Goal: Understand process/instructions

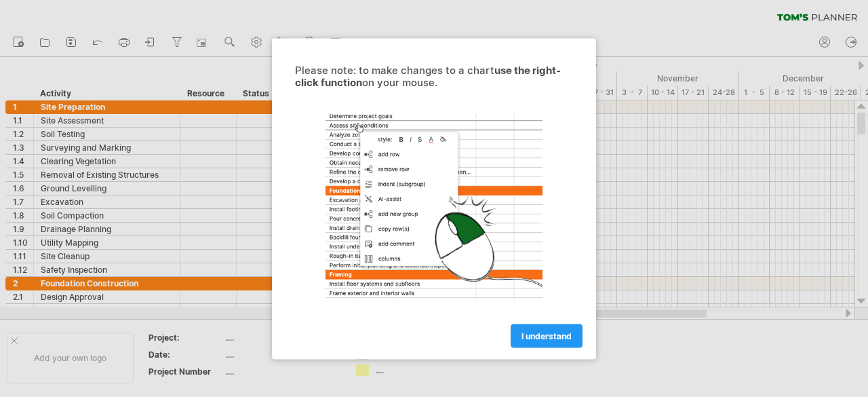
click at [704, 181] on div at bounding box center [434, 198] width 868 height 397
click at [550, 329] on link "I understand" at bounding box center [547, 336] width 72 height 24
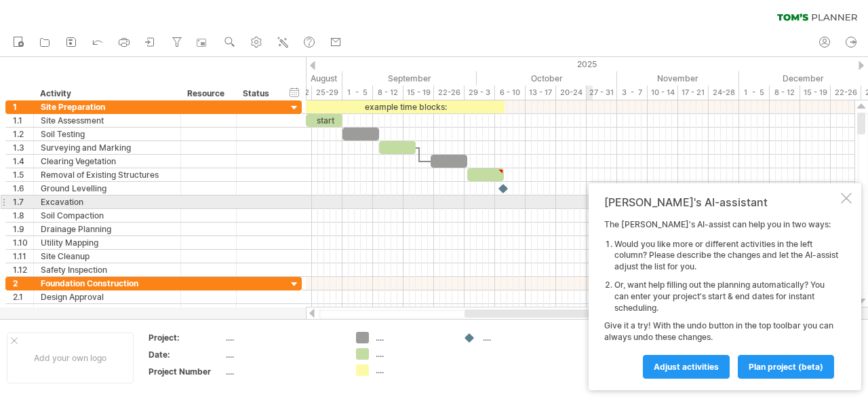
click at [843, 197] on div at bounding box center [846, 198] width 11 height 11
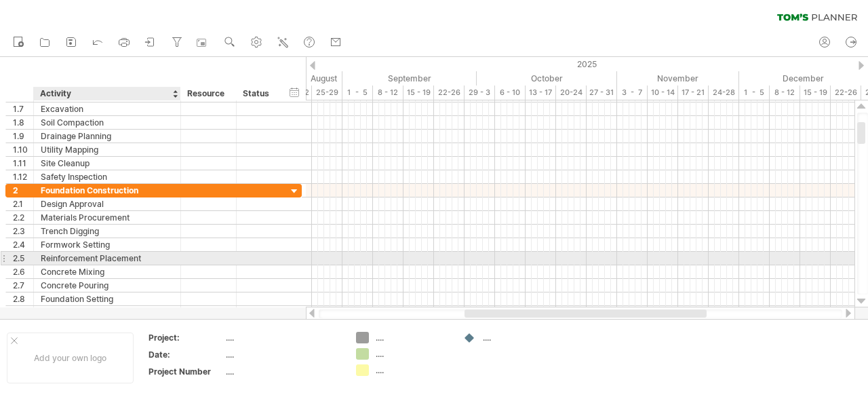
click at [109, 255] on div "Reinforcement Placement" at bounding box center [107, 258] width 133 height 13
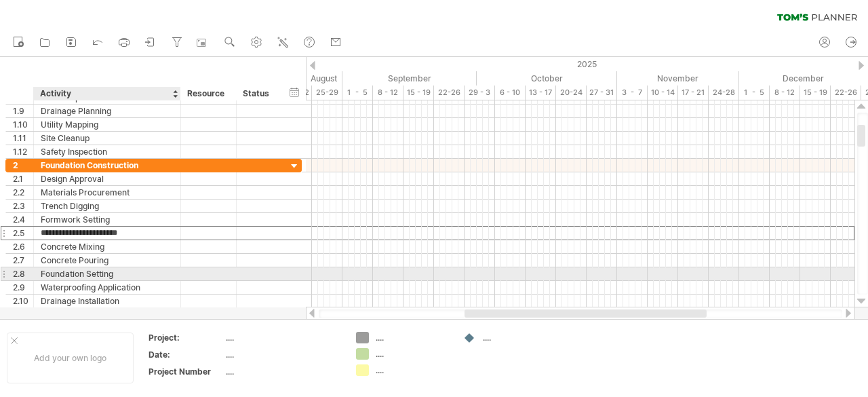
click at [186, 274] on div at bounding box center [209, 273] width 56 height 13
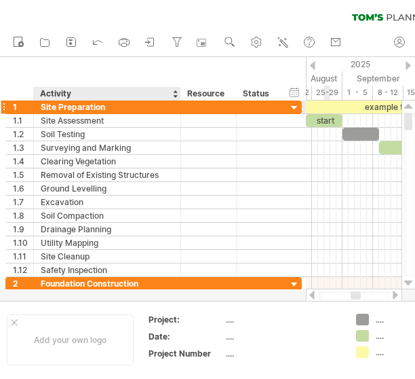
click at [76, 104] on div "Site Preparation" at bounding box center [107, 106] width 133 height 13
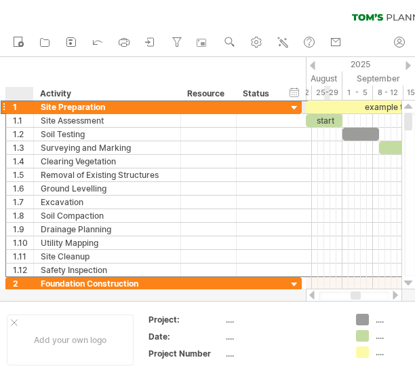
click at [10, 104] on div "1" at bounding box center [20, 106] width 28 height 13
click at [1, 105] on div at bounding box center [3, 107] width 5 height 14
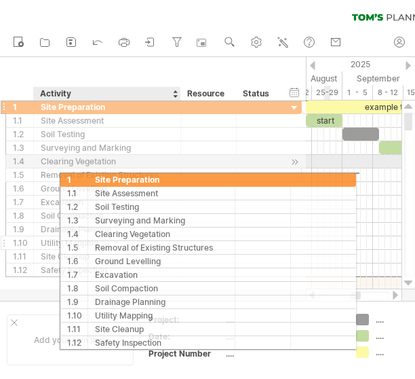
drag, startPoint x: 38, startPoint y: 107, endPoint x: 130, endPoint y: 239, distance: 161.8
click at [130, 239] on div "**********" at bounding box center [153, 188] width 296 height 177
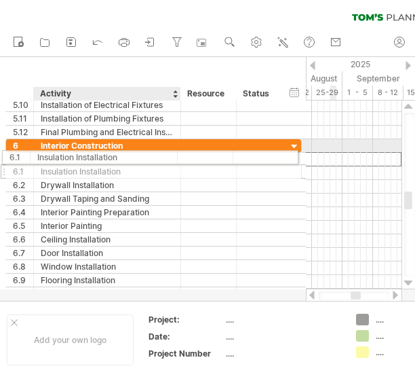
drag, startPoint x: 115, startPoint y: 160, endPoint x: 108, endPoint y: 155, distance: 8.8
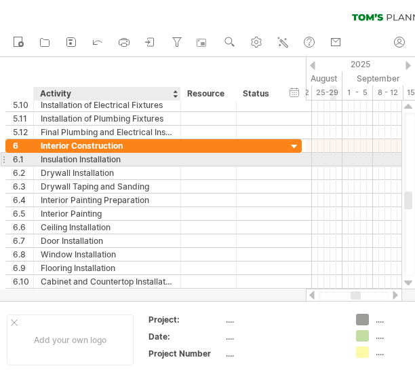
click at [108, 155] on div "Insulation Installation" at bounding box center [107, 159] width 133 height 13
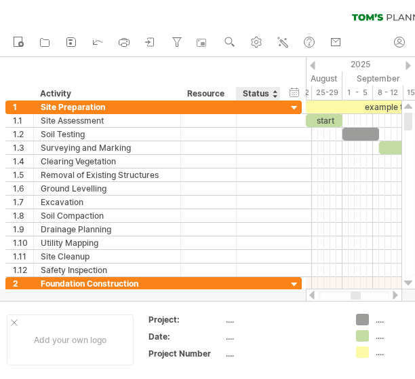
click at [269, 93] on div "Status" at bounding box center [258, 94] width 30 height 14
click at [280, 101] on div "**********" at bounding box center [153, 107] width 296 height 14
click at [292, 108] on div at bounding box center [294, 108] width 13 height 13
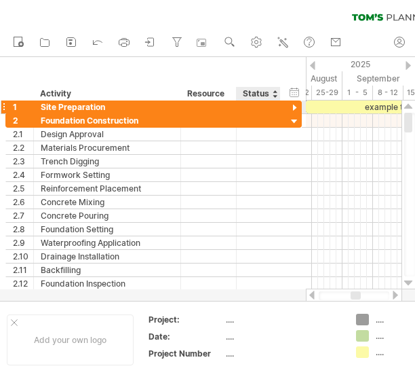
click at [292, 108] on div at bounding box center [294, 108] width 13 height 13
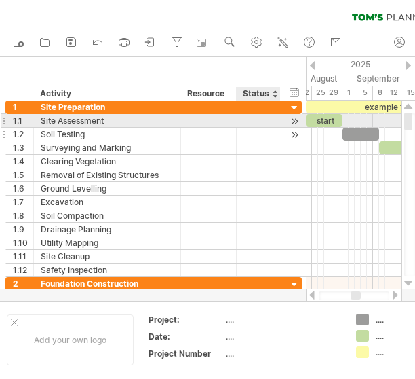
click at [284, 134] on div "**********" at bounding box center [153, 135] width 296 height 14
click at [297, 118] on div at bounding box center [294, 121] width 13 height 14
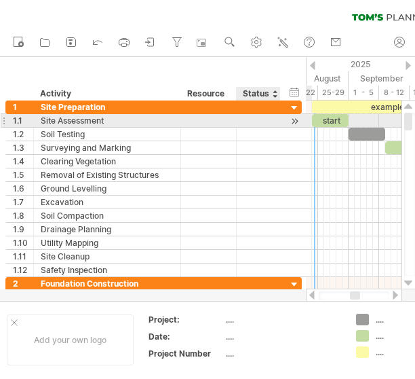
click at [295, 119] on div at bounding box center [294, 121] width 13 height 14
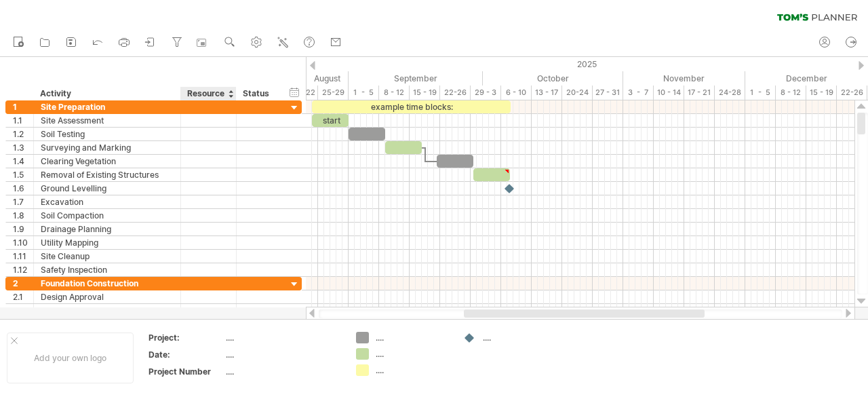
click at [208, 91] on div "Resource" at bounding box center [207, 94] width 41 height 14
click at [229, 90] on div at bounding box center [230, 94] width 5 height 14
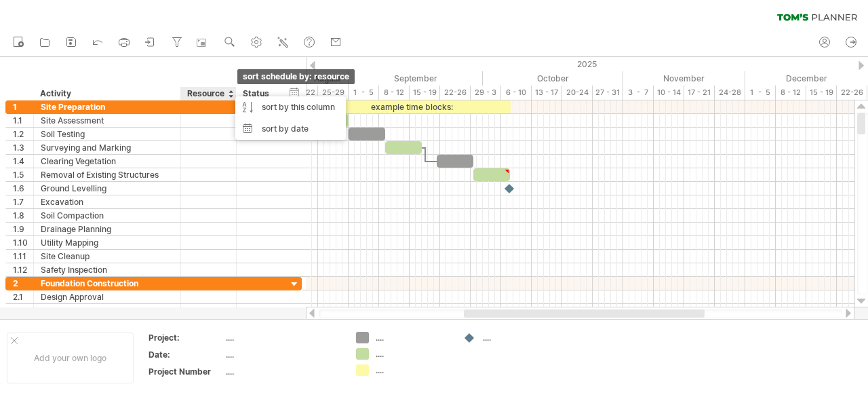
click at [229, 90] on div at bounding box center [230, 94] width 5 height 14
click at [266, 88] on div "Status" at bounding box center [258, 94] width 30 height 14
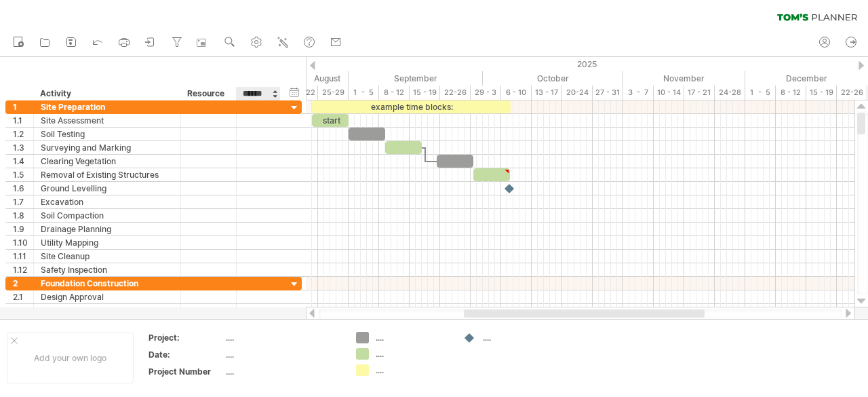
click at [265, 91] on input "******" at bounding box center [258, 94] width 30 height 14
click at [273, 92] on div at bounding box center [274, 94] width 5 height 14
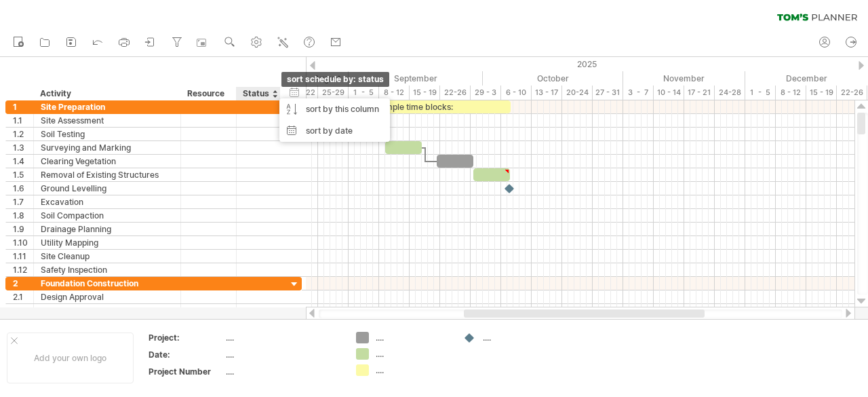
click at [273, 92] on div at bounding box center [274, 94] width 5 height 14
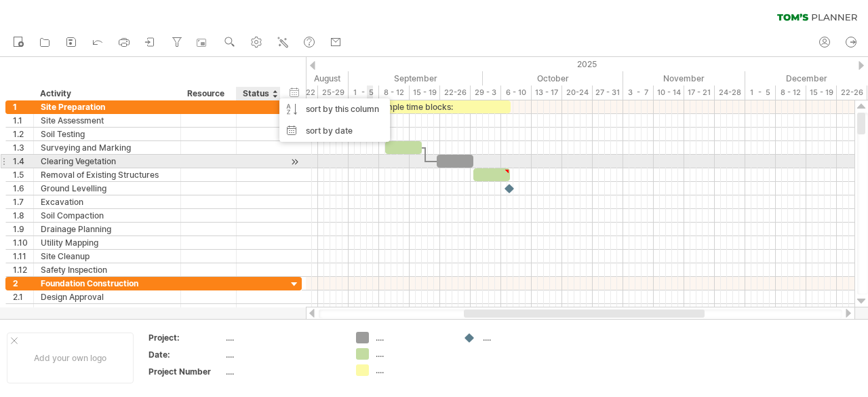
click at [393, 174] on div at bounding box center [580, 175] width 549 height 14
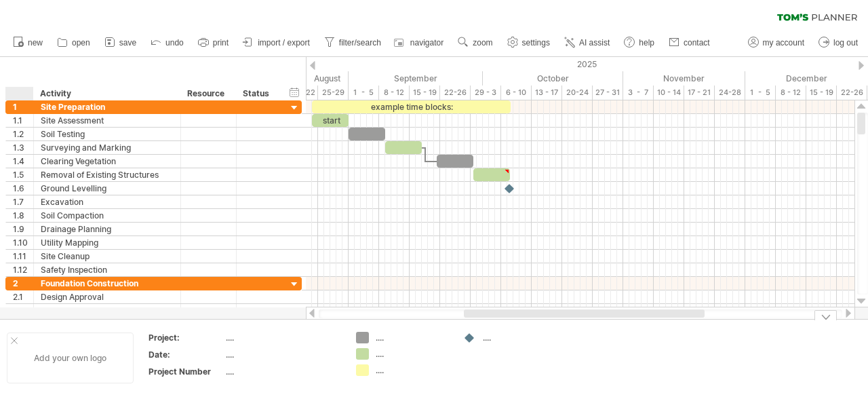
click at [12, 338] on div at bounding box center [14, 340] width 7 height 7
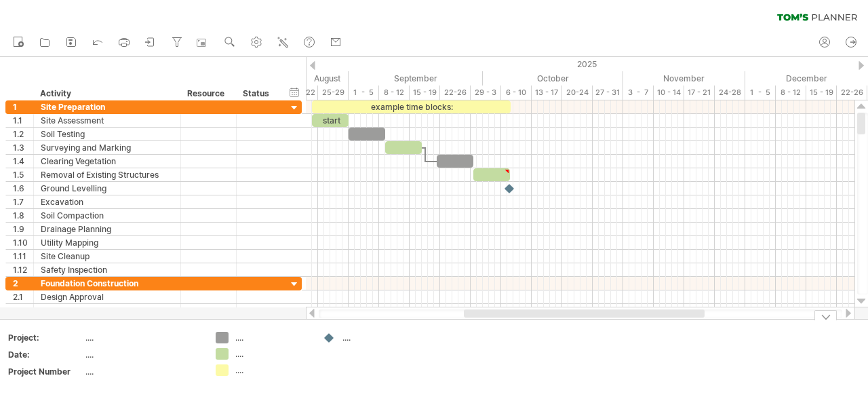
click at [833, 315] on div at bounding box center [826, 315] width 22 height 10
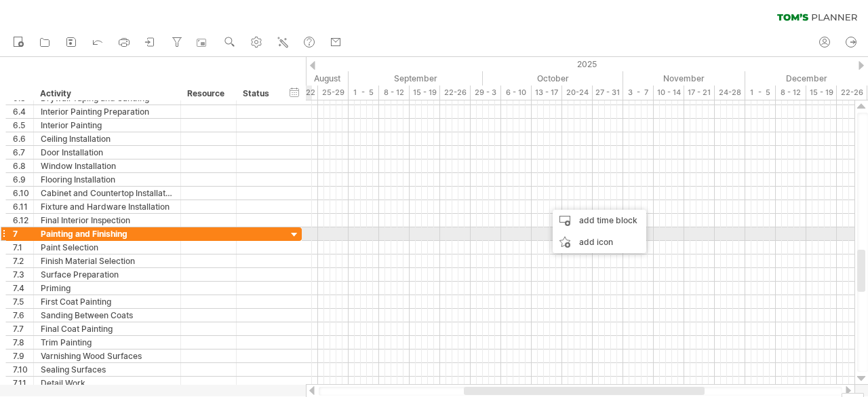
click at [294, 234] on div at bounding box center [294, 235] width 13 height 13
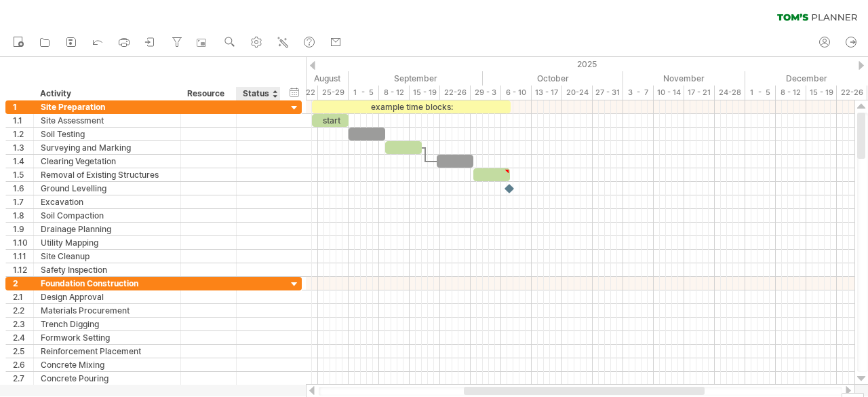
click at [269, 94] on div "Status" at bounding box center [258, 94] width 30 height 14
click at [298, 102] on div at bounding box center [294, 108] width 13 height 13
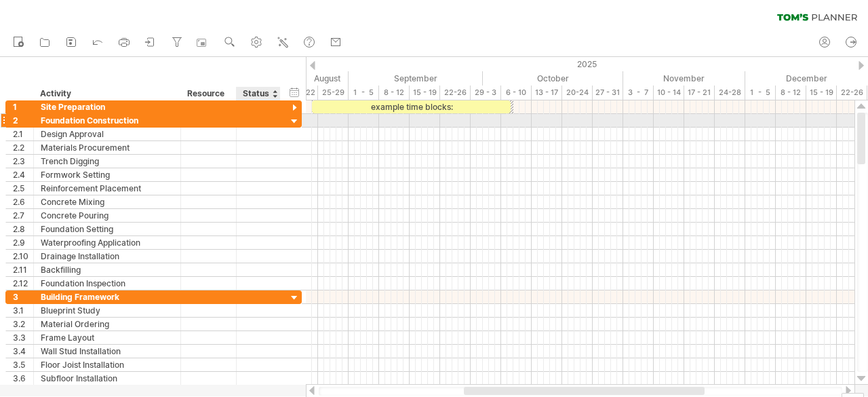
click at [296, 116] on div at bounding box center [294, 121] width 13 height 13
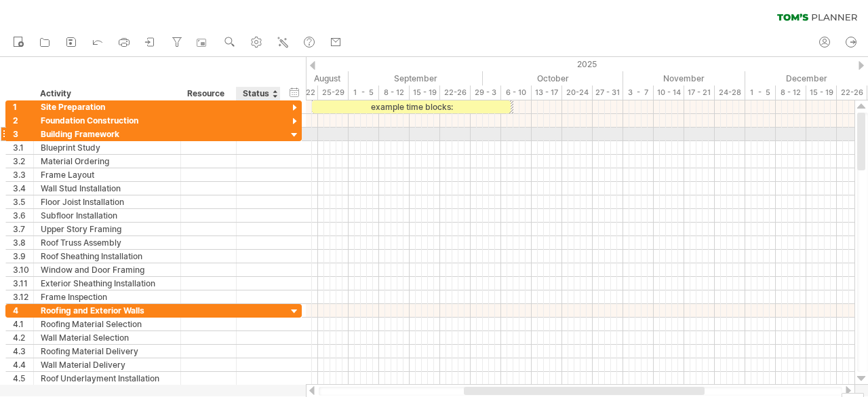
click at [299, 130] on div at bounding box center [294, 135] width 13 height 13
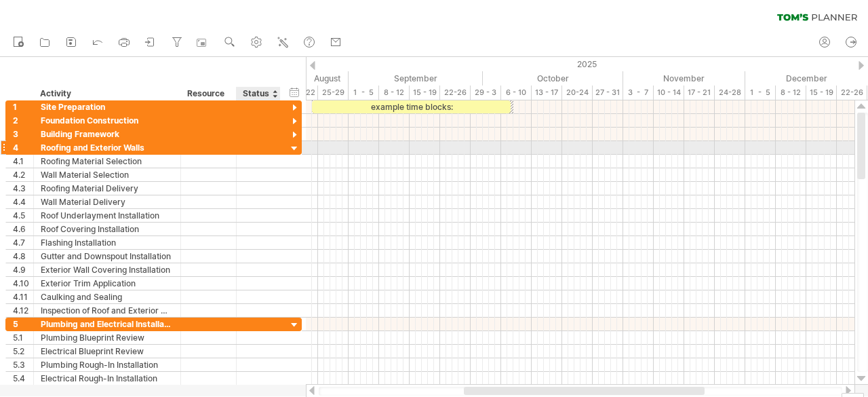
click at [297, 142] on div at bounding box center [294, 148] width 13 height 13
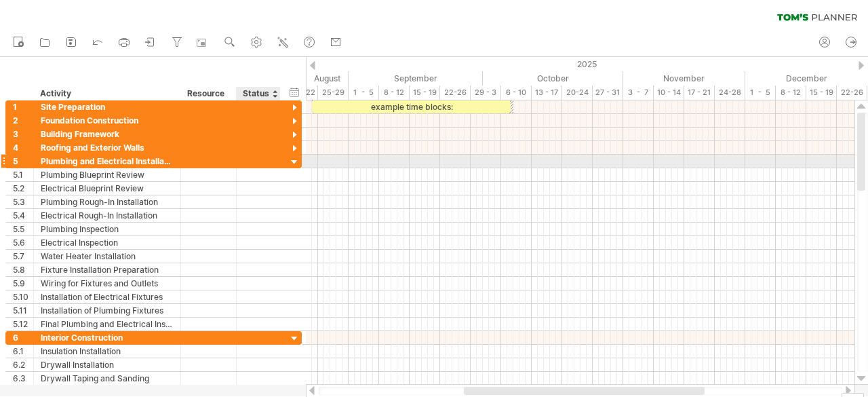
click at [300, 160] on div at bounding box center [294, 162] width 13 height 13
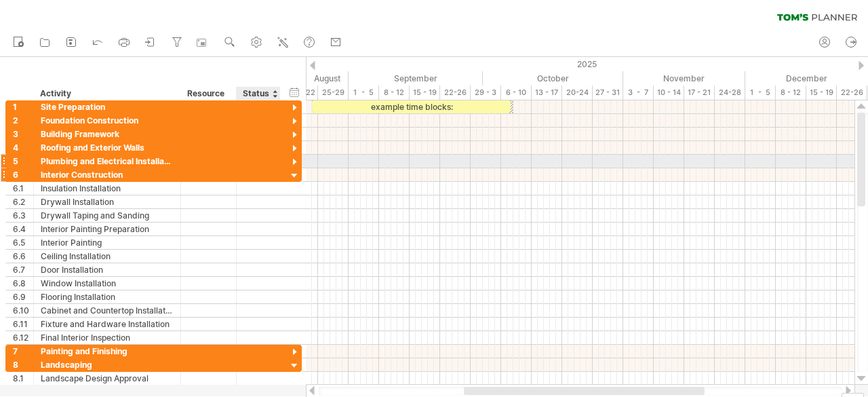
click at [297, 174] on div at bounding box center [294, 176] width 13 height 13
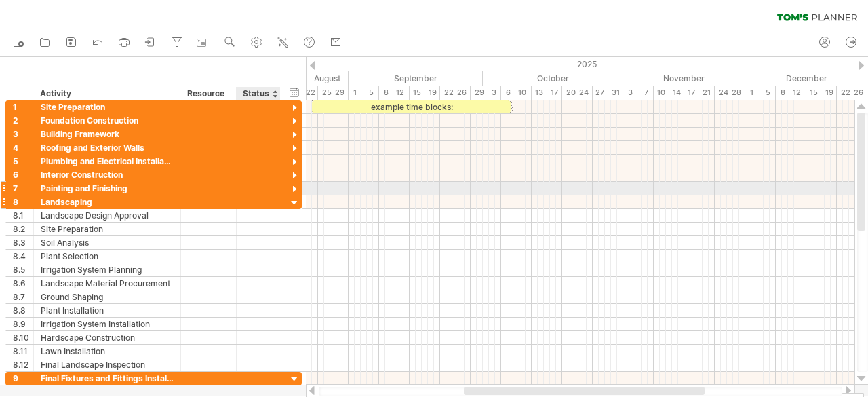
click at [299, 197] on div at bounding box center [294, 203] width 13 height 13
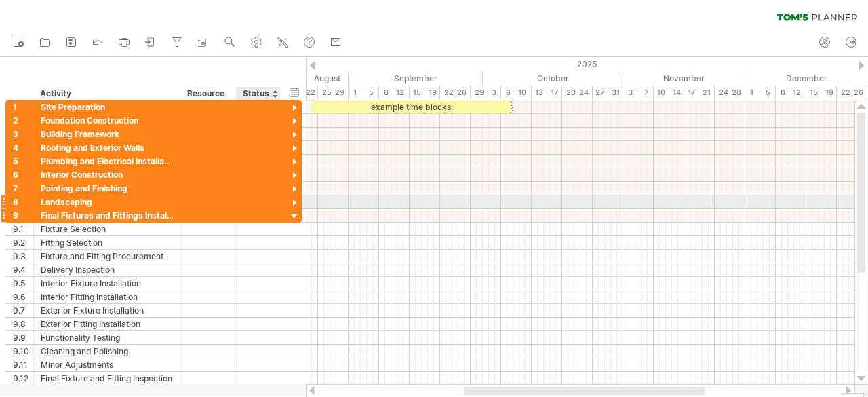
click at [299, 210] on div at bounding box center [294, 216] width 13 height 13
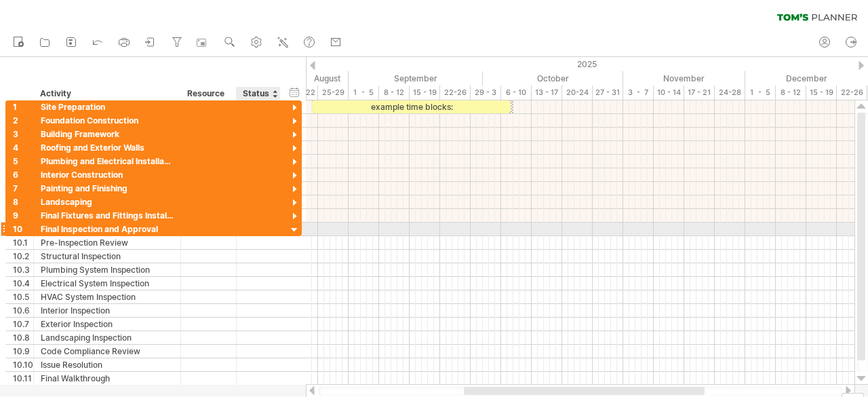
click at [295, 231] on div at bounding box center [294, 230] width 13 height 13
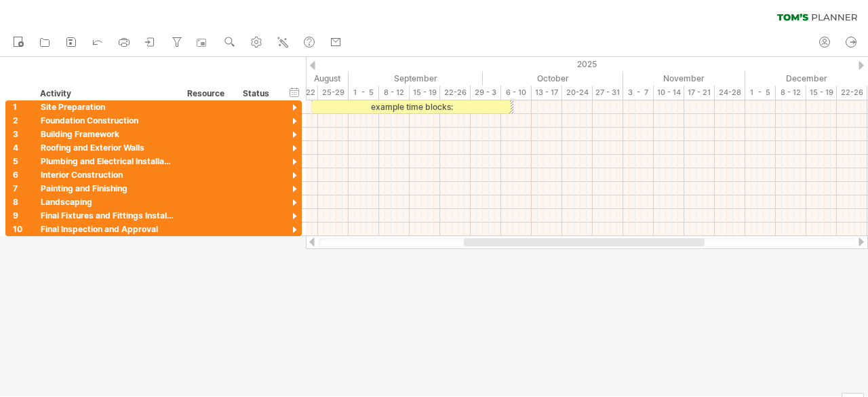
click at [322, 296] on div at bounding box center [434, 226] width 868 height 339
